Goal: Register for event/course

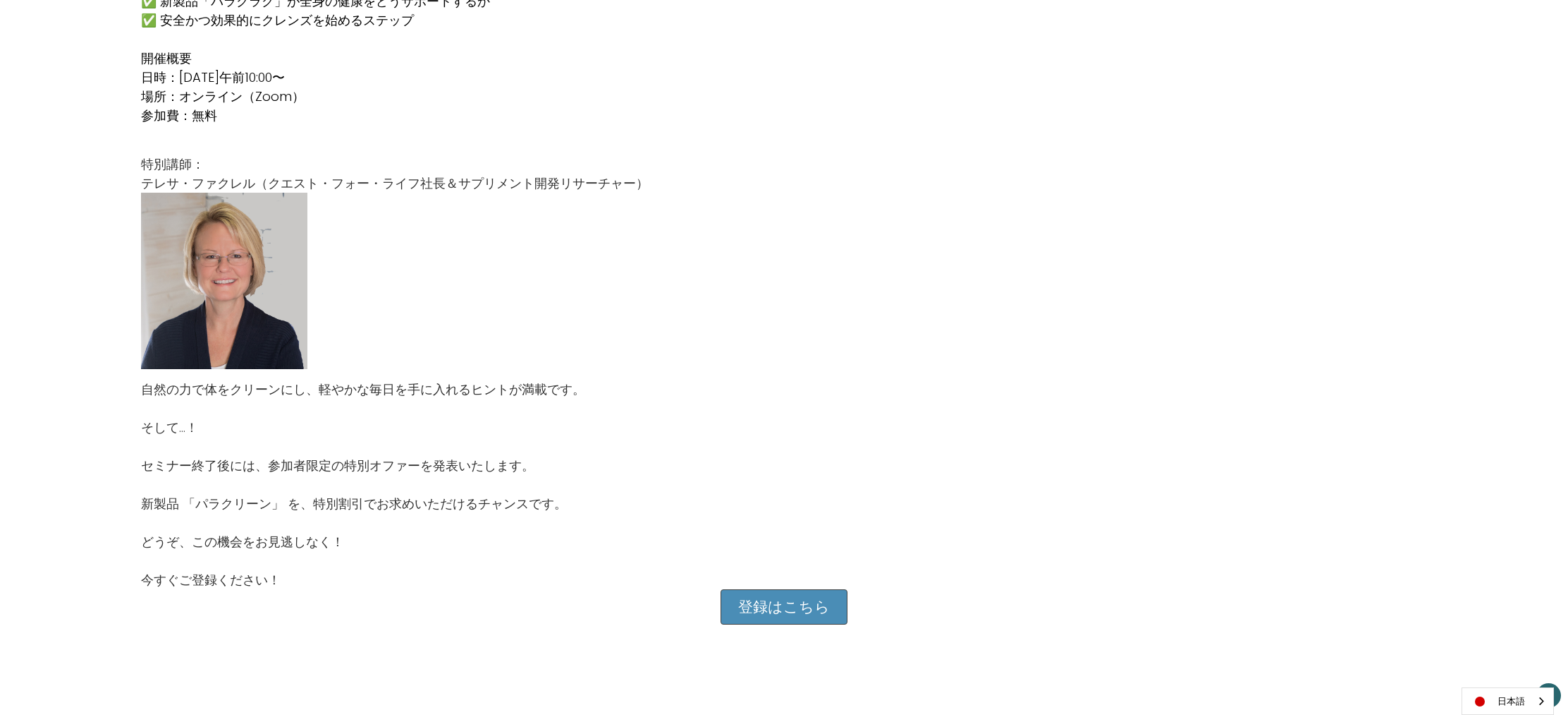
scroll to position [1578, 0]
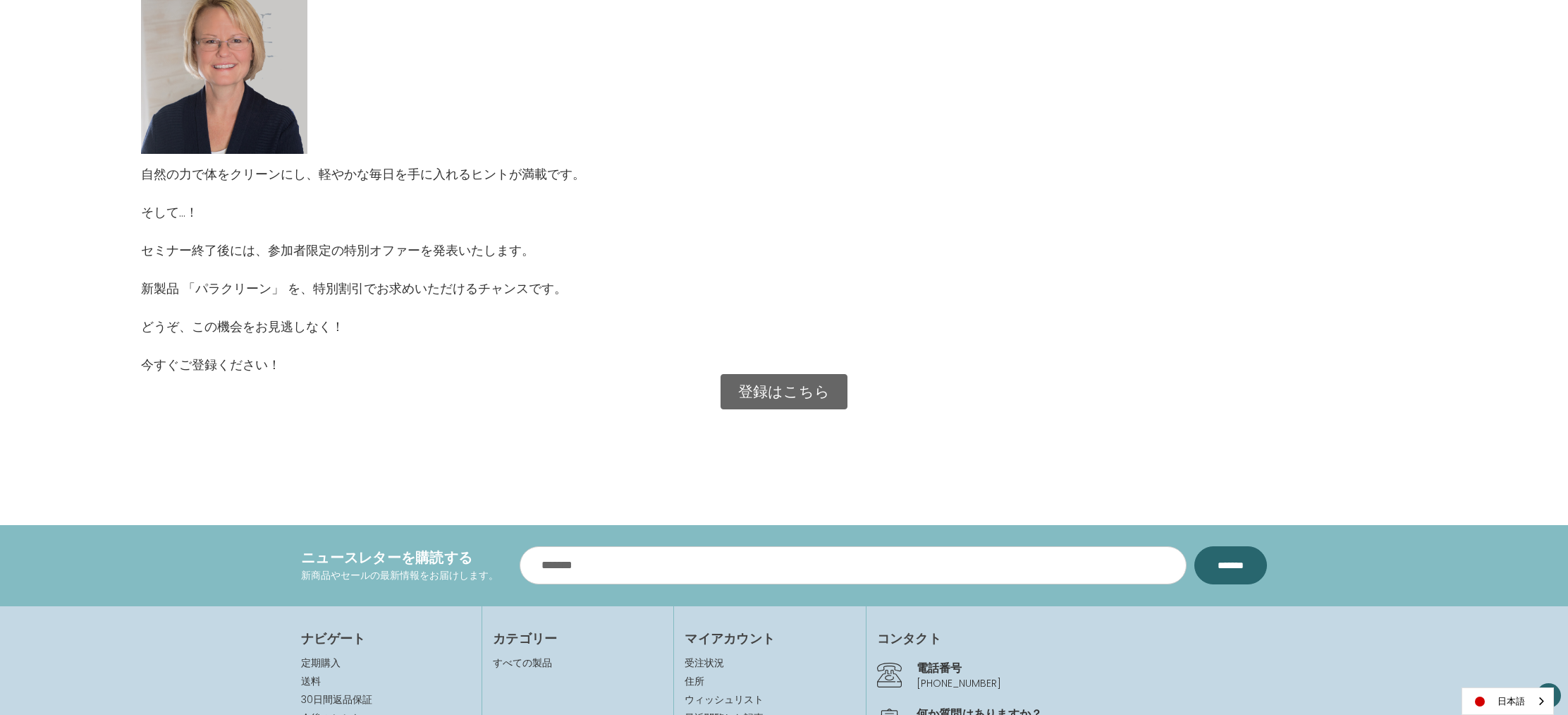
click at [787, 394] on link "登録はこちら" at bounding box center [784, 392] width 127 height 36
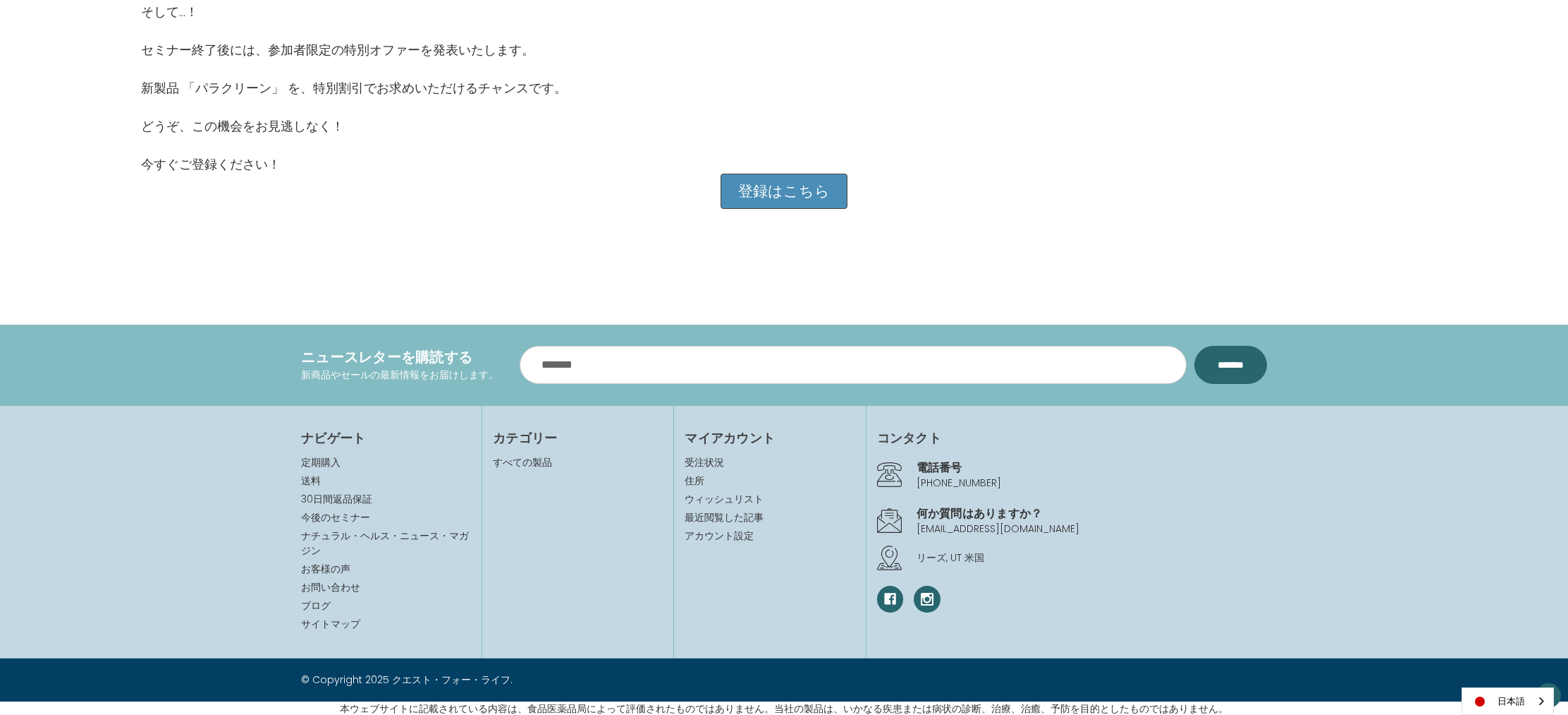
scroll to position [1780, 0]
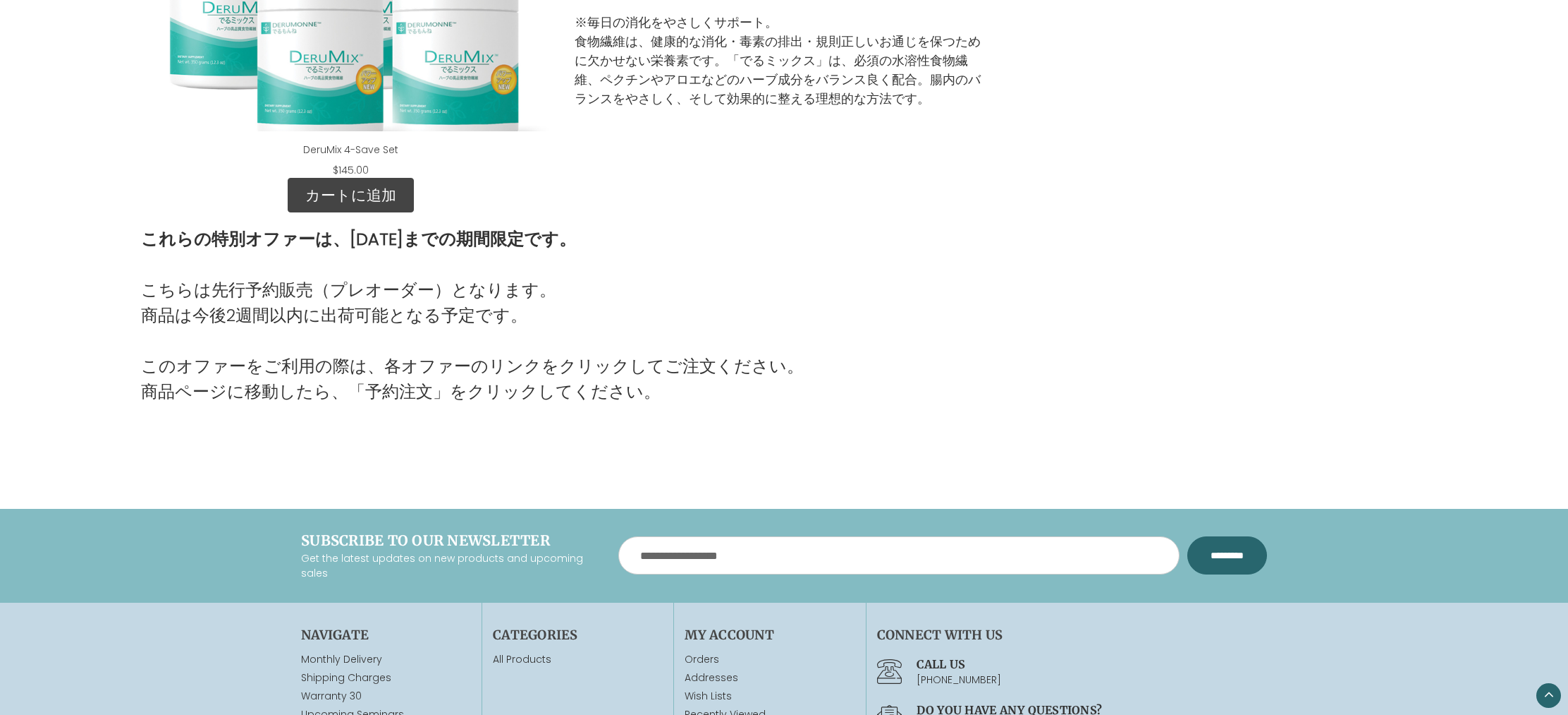
scroll to position [1937, 0]
